Goal: Check status

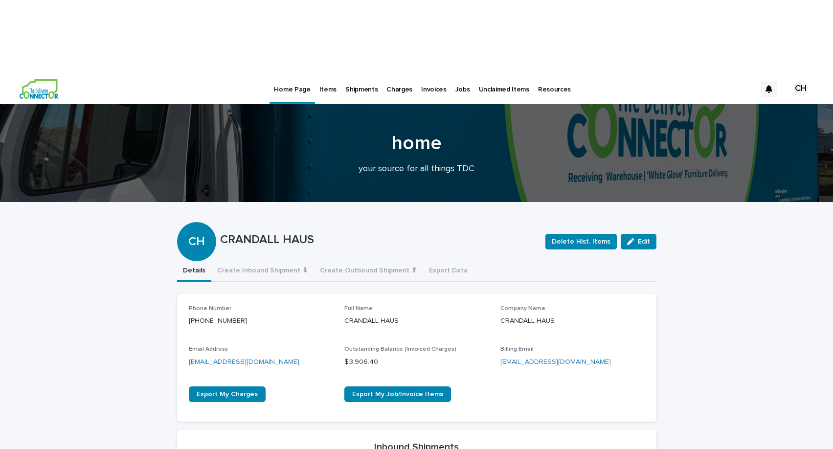
click at [459, 73] on p "Jobs" at bounding box center [462, 83] width 15 height 21
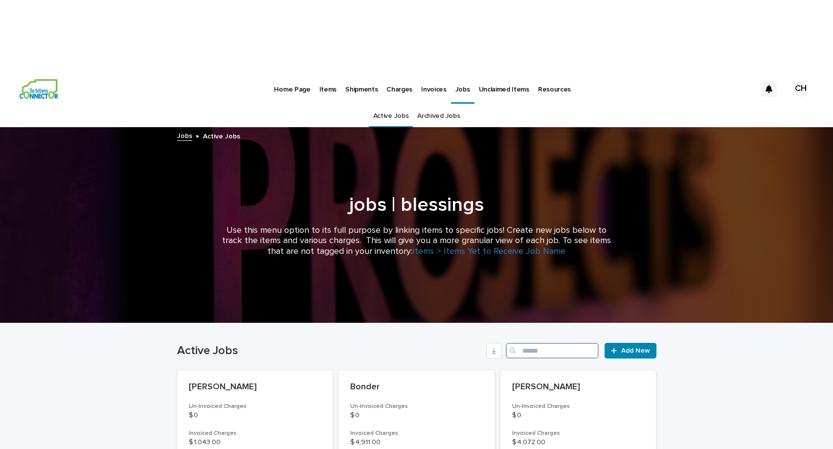
click at [525, 343] on input "Search" at bounding box center [552, 351] width 93 height 16
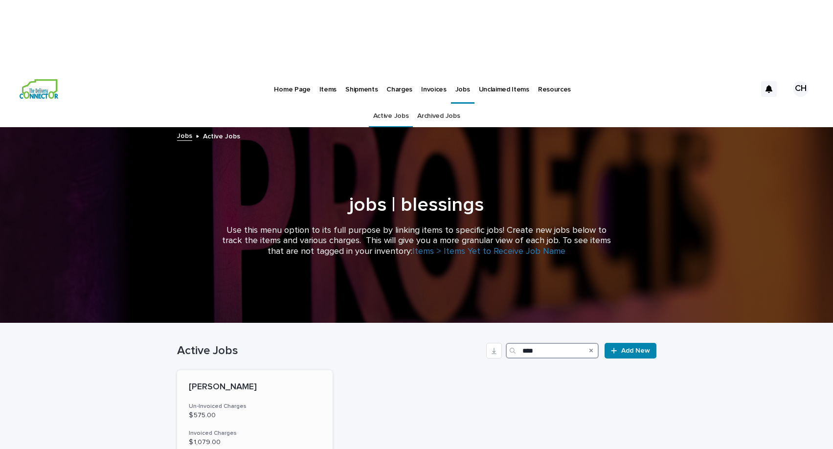
type input "****"
click at [288, 370] on div "[PERSON_NAME] Un-Invoiced Charges $ 575.00 Invoiced Charges $ 1,079.00 Total Bi…" at bounding box center [255, 454] width 156 height 169
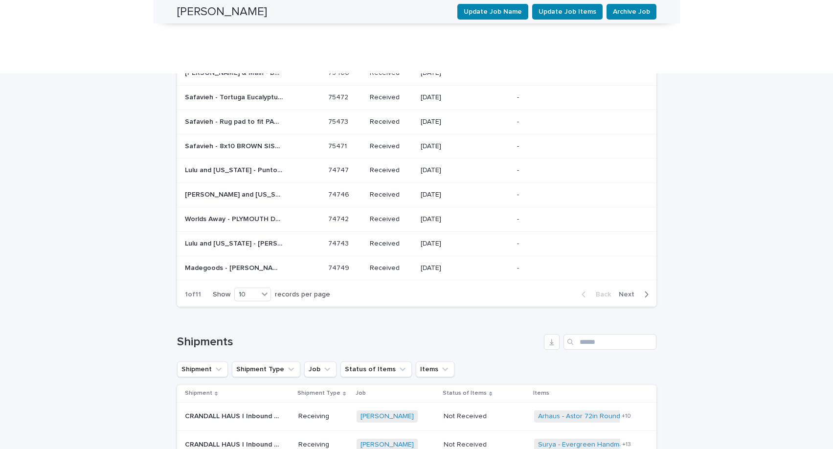
scroll to position [1939, 0]
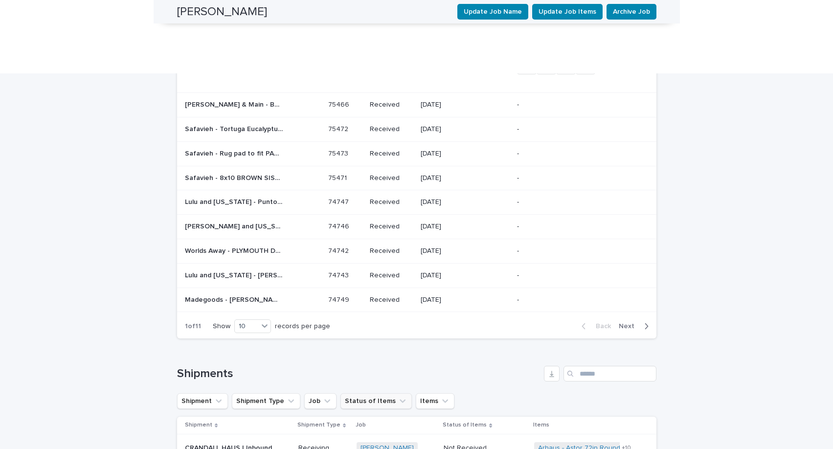
click at [398, 396] on icon "Status of Items" at bounding box center [403, 401] width 10 height 10
click at [392, 420] on div "contains" at bounding box center [398, 425] width 108 height 10
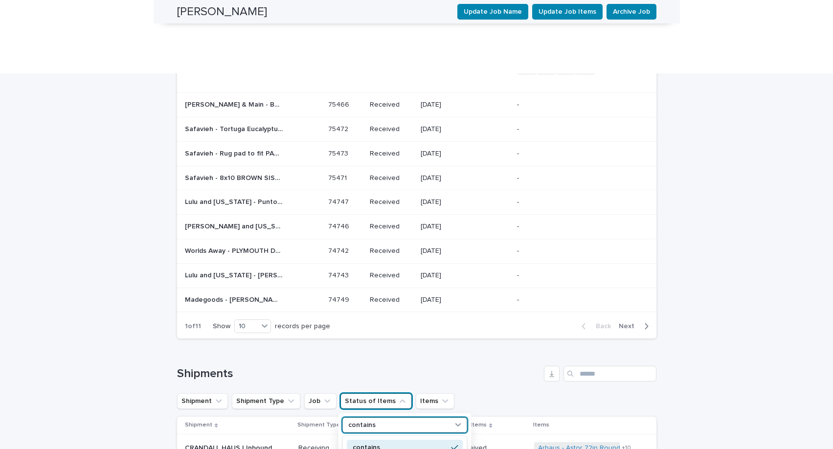
click at [392, 420] on div "contains" at bounding box center [398, 425] width 108 height 10
click at [448, 367] on h1 "Shipments" at bounding box center [358, 374] width 363 height 14
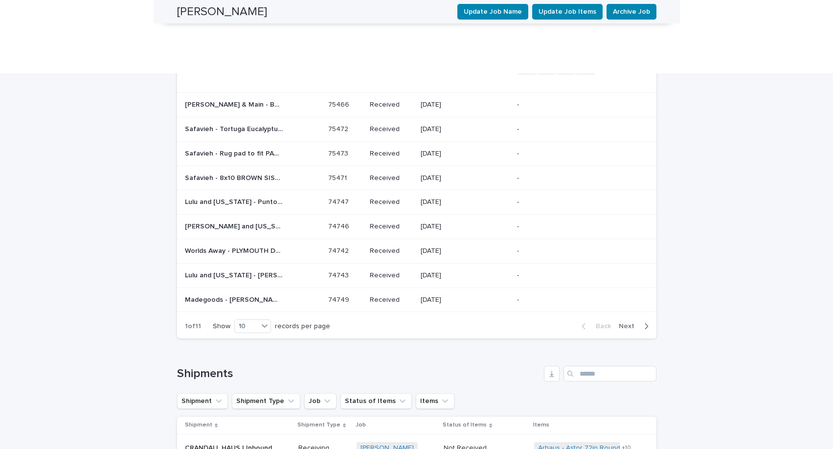
scroll to position [1516, 0]
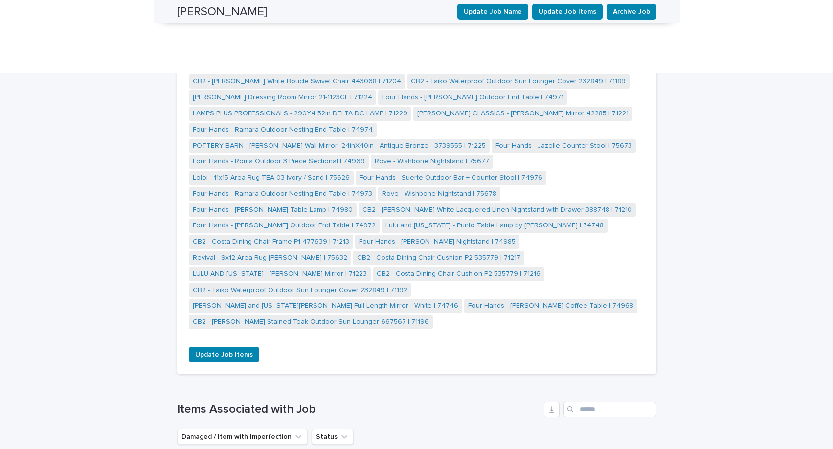
click at [326, 427] on ul "Damaged / Item with Imperfection Status" at bounding box center [265, 437] width 180 height 20
click at [326, 429] on button "Status" at bounding box center [332, 437] width 42 height 16
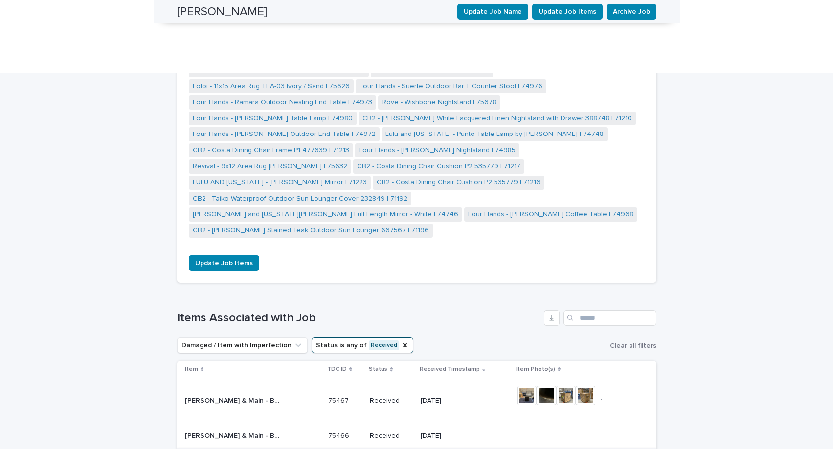
scroll to position [1610, 0]
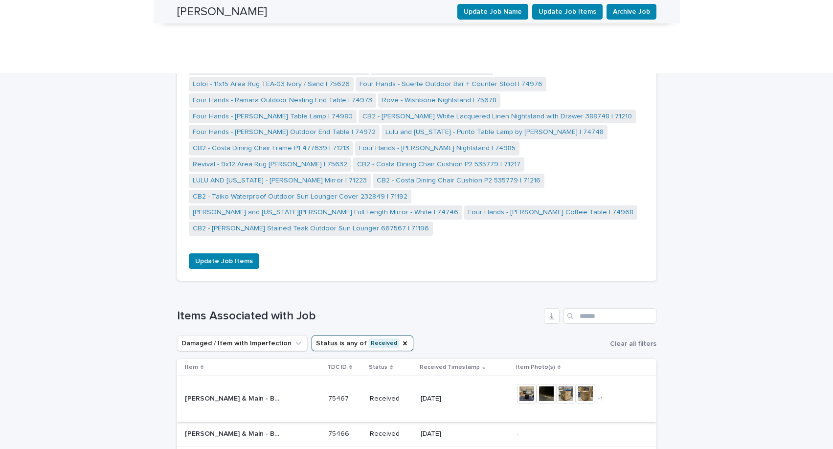
click at [517, 384] on img at bounding box center [527, 394] width 20 height 20
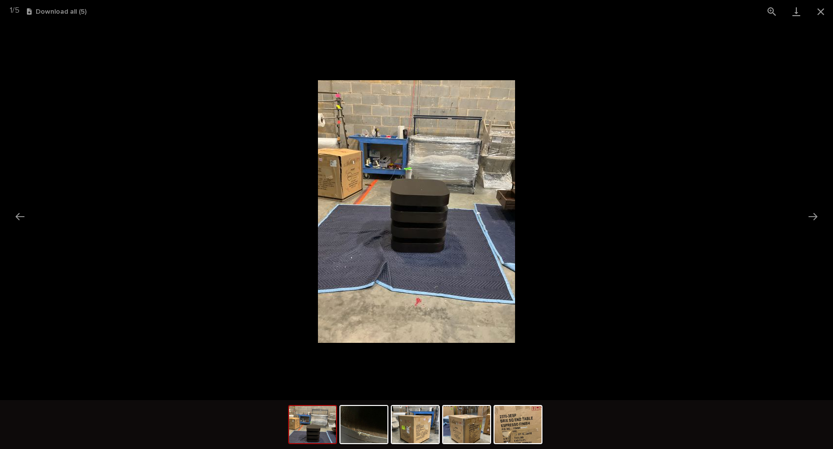
click at [714, 123] on picture at bounding box center [416, 211] width 833 height 377
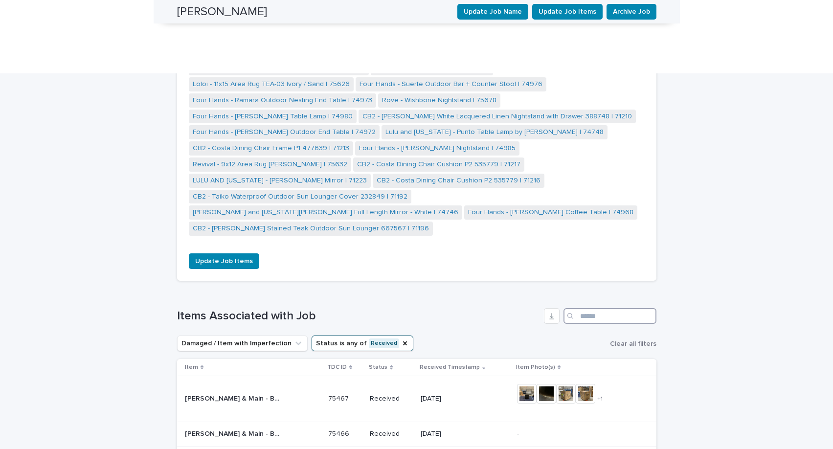
click at [610, 308] on input "Search" at bounding box center [609, 316] width 93 height 16
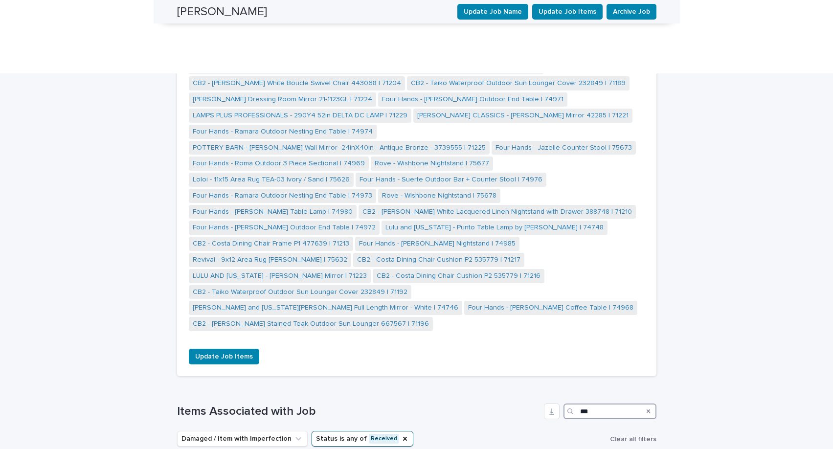
scroll to position [1489, 0]
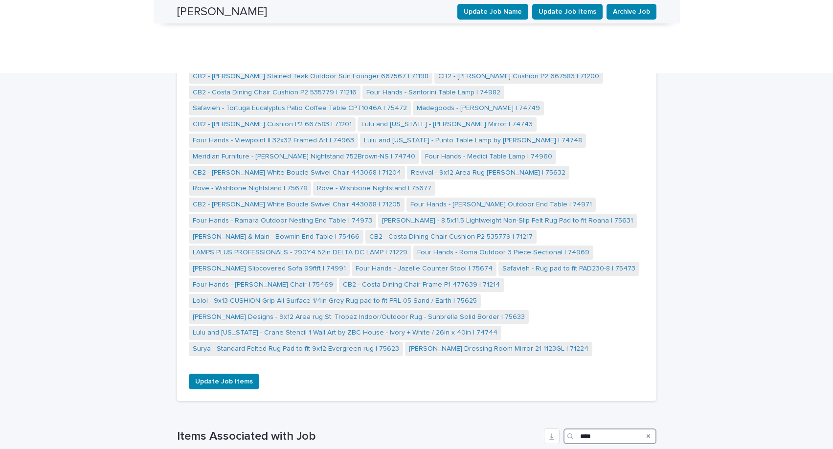
click at [613, 428] on input "****" at bounding box center [609, 436] width 93 height 16
paste input "****"
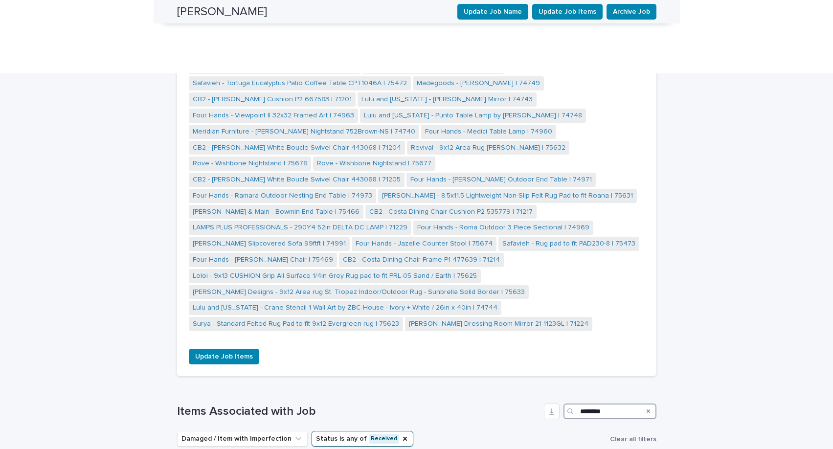
scroll to position [1513, 0]
type input "********"
